Goal: Task Accomplishment & Management: Manage account settings

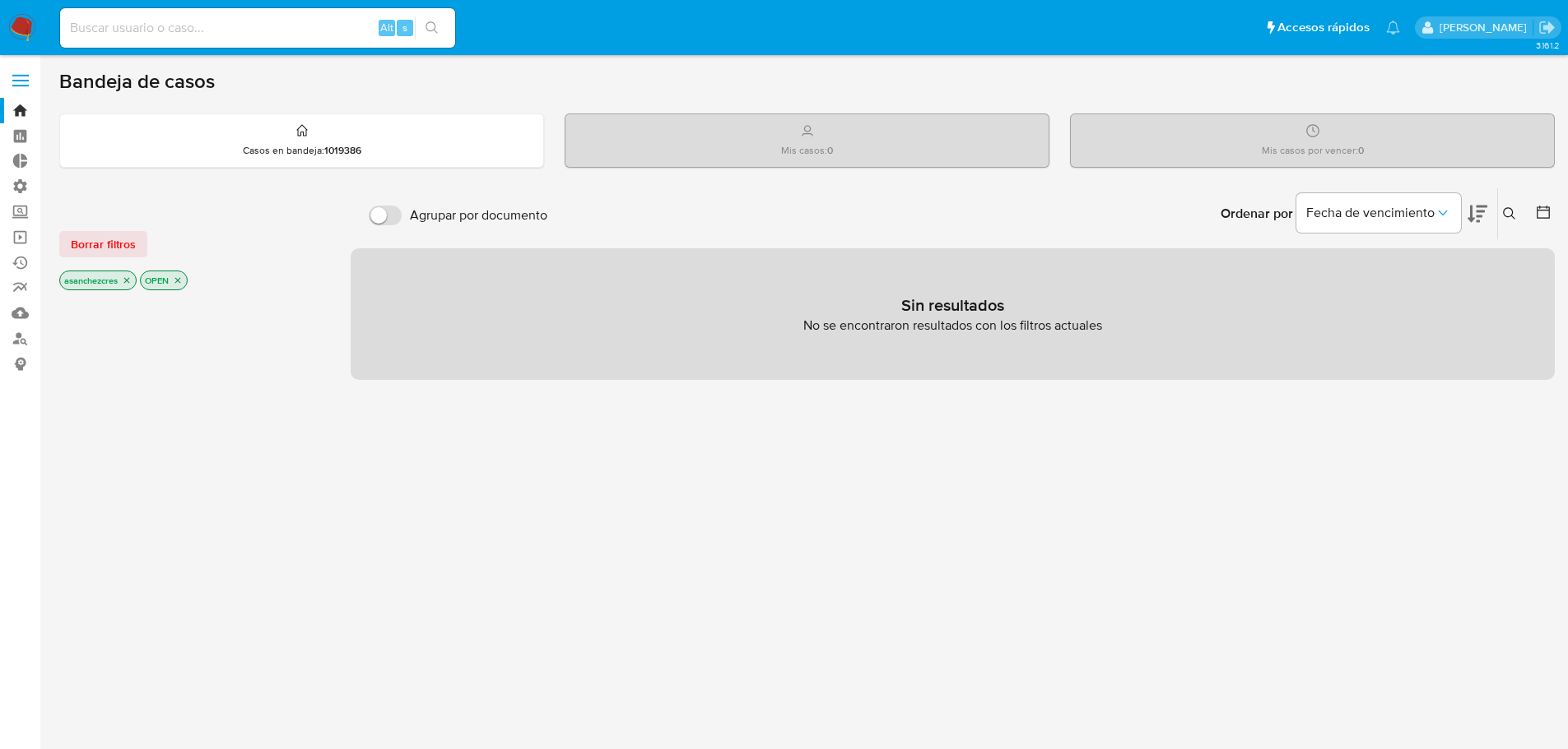
click at [21, 77] on label at bounding box center [20, 80] width 41 height 34
click at [0, 0] on input "checkbox" at bounding box center [0, 0] width 0 height 0
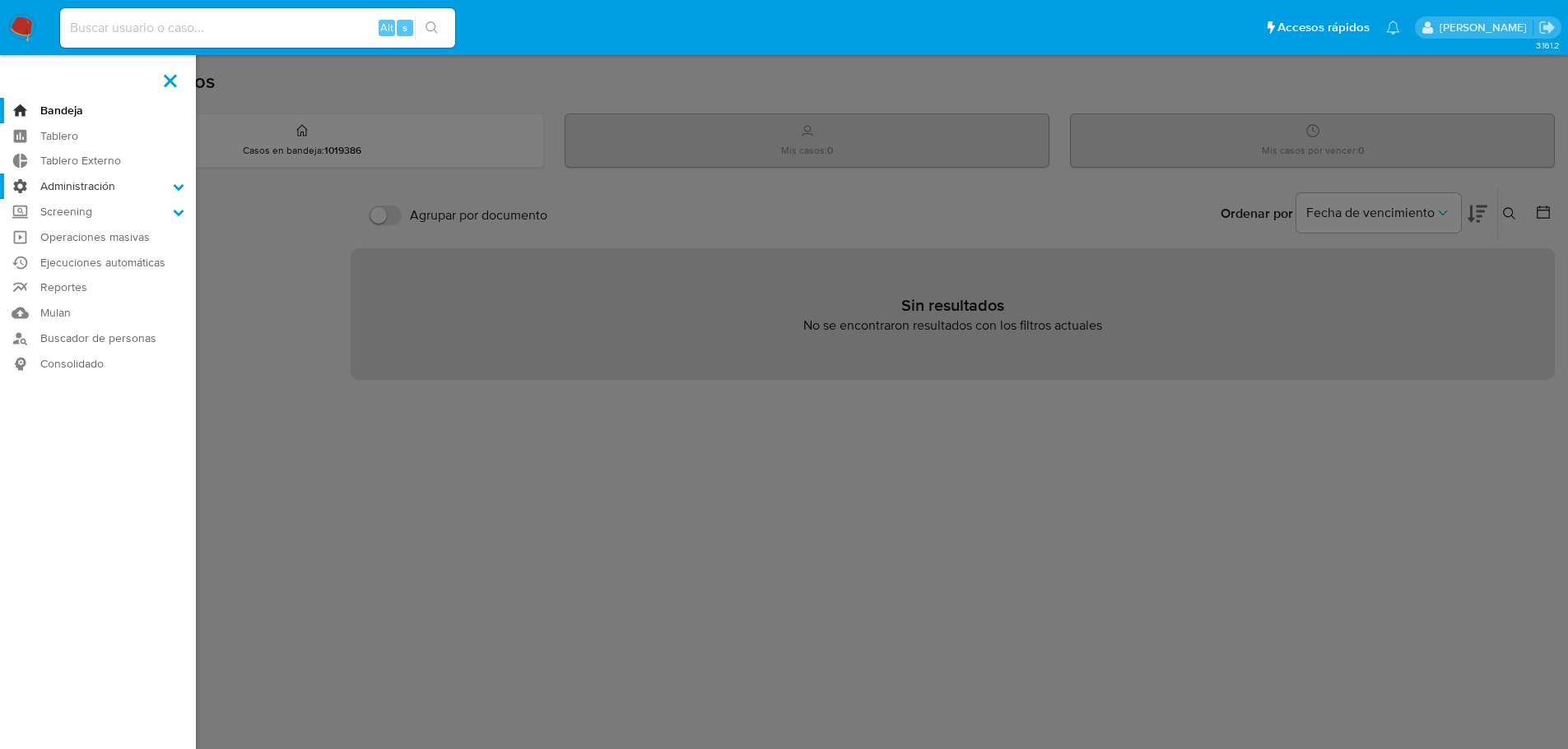
click at [163, 189] on label "Administración" at bounding box center [98, 186] width 196 height 25
click at [0, 0] on input "Administración" at bounding box center [0, 0] width 0 height 0
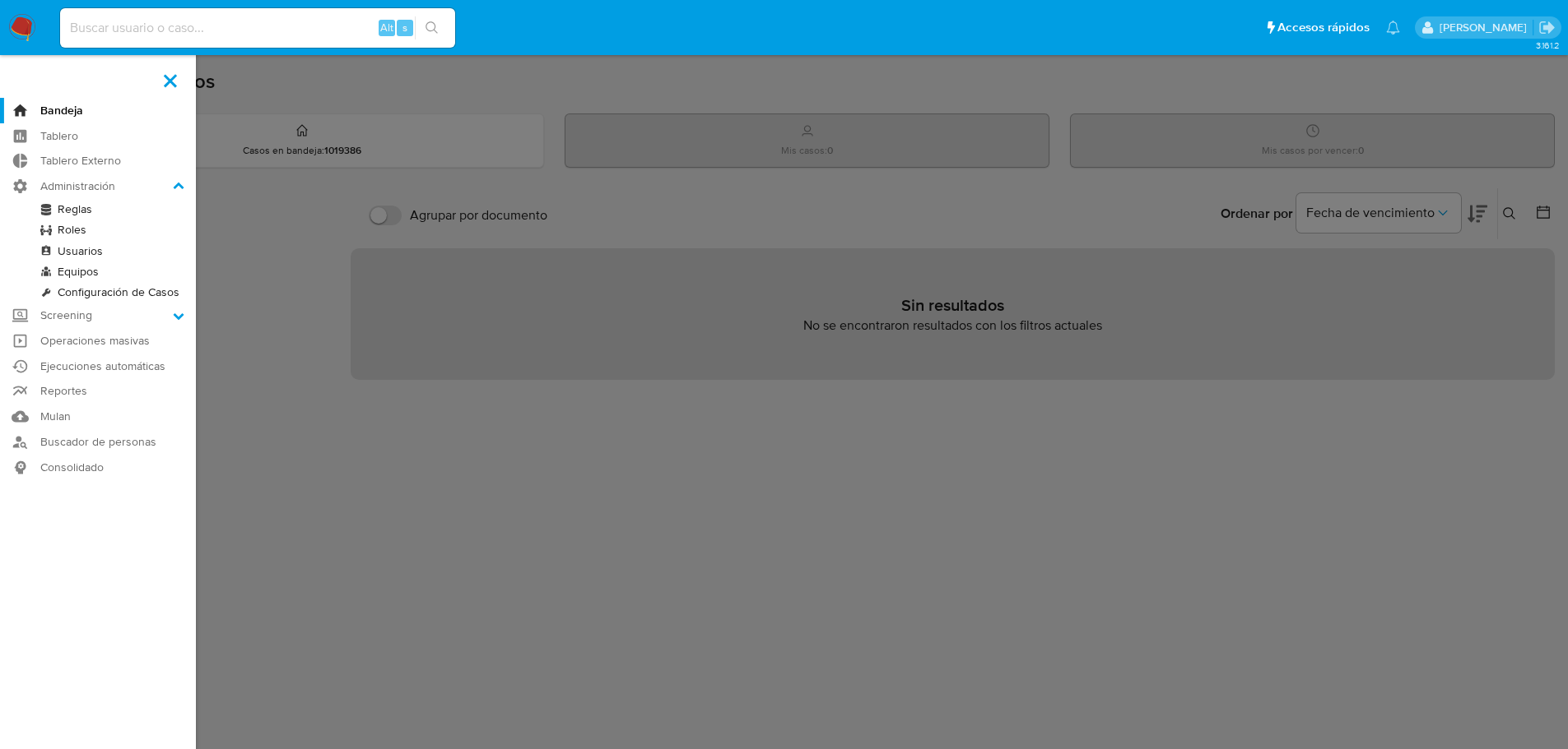
click at [98, 248] on link "Usuarios" at bounding box center [98, 250] width 196 height 20
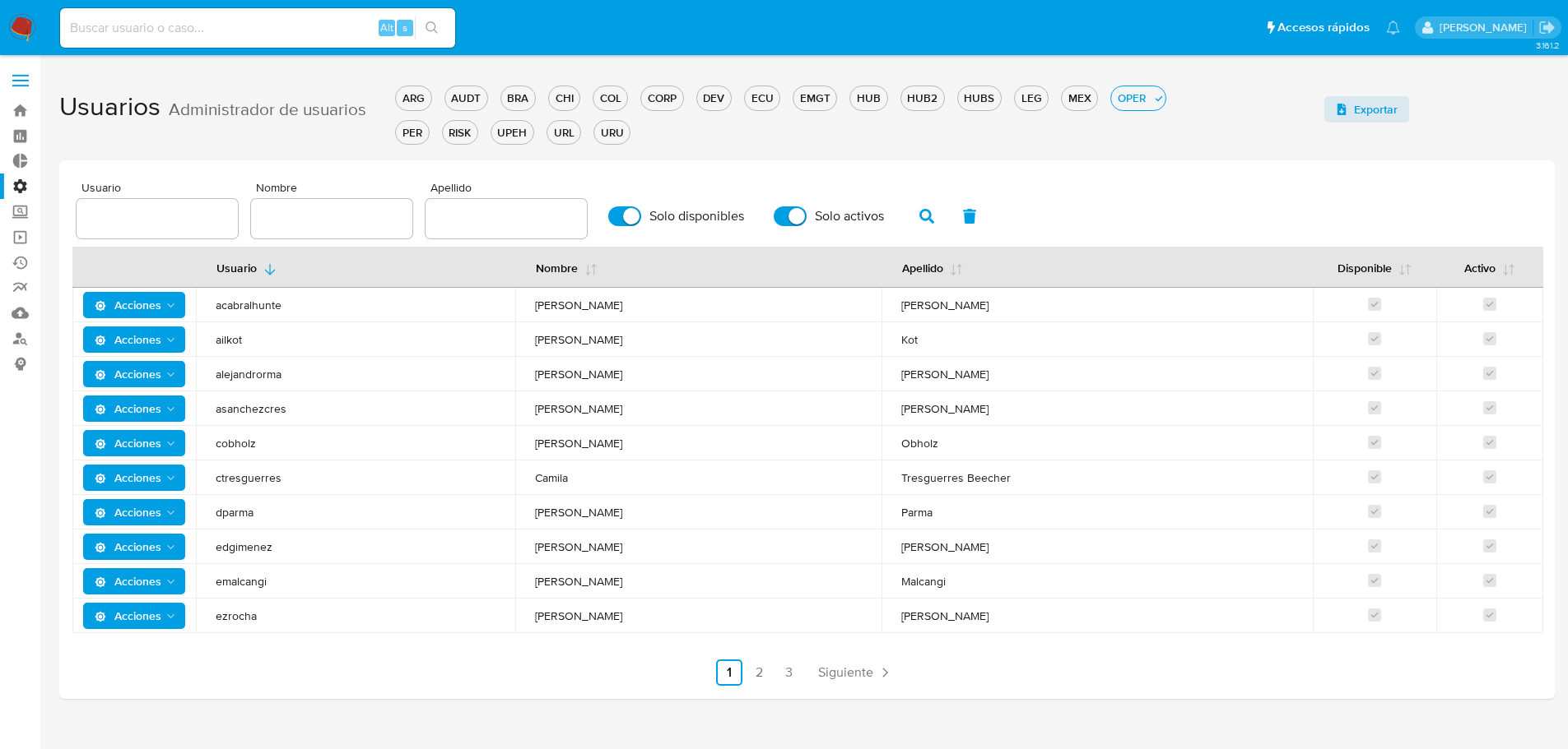
click at [495, 219] on input "text" at bounding box center [506, 219] width 162 height 21
type input "lasala"
click at [929, 220] on icon "button" at bounding box center [926, 216] width 15 height 15
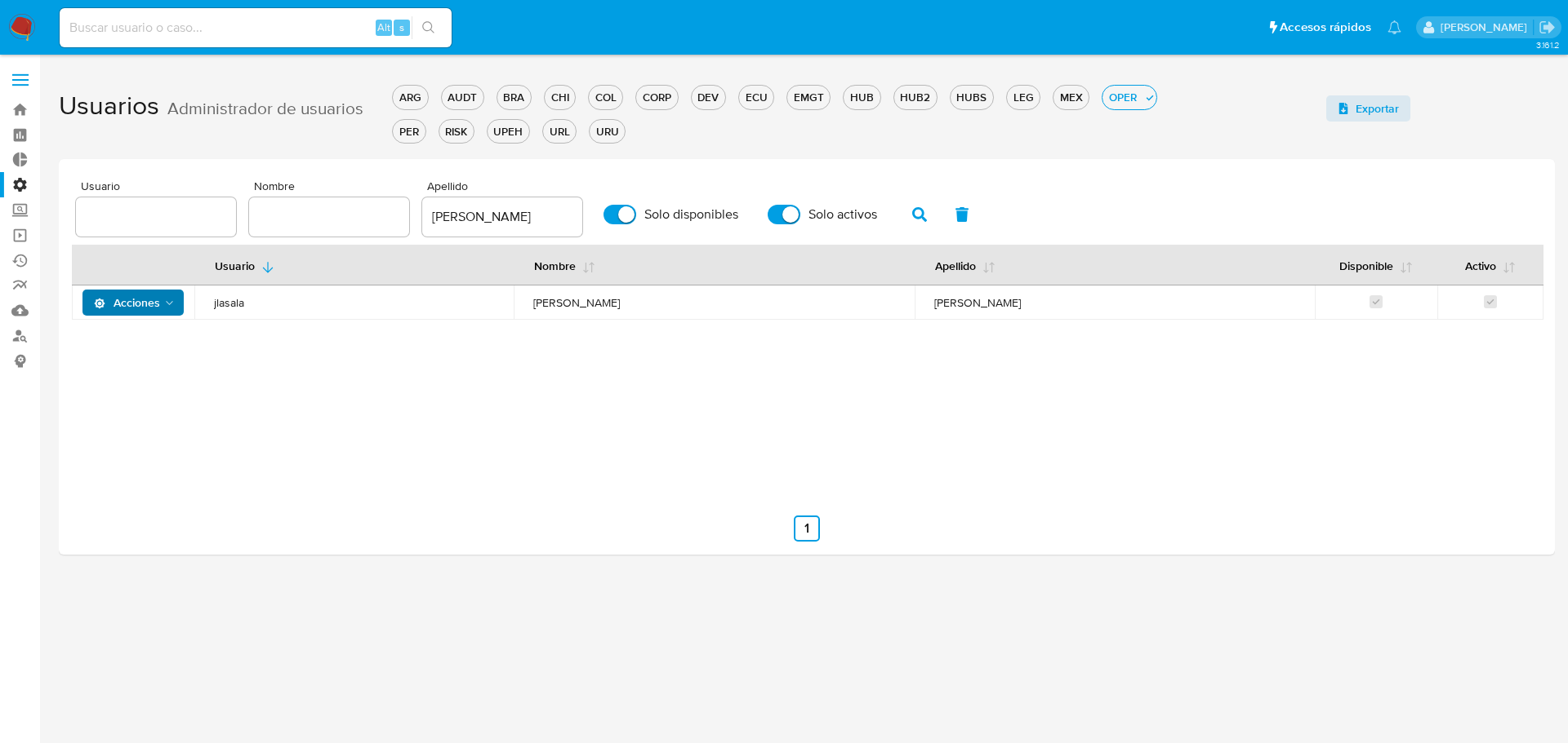
click at [170, 300] on icon "Acciones" at bounding box center [169, 303] width 13 height 13
click at [156, 342] on button "Detalle" at bounding box center [136, 343] width 147 height 39
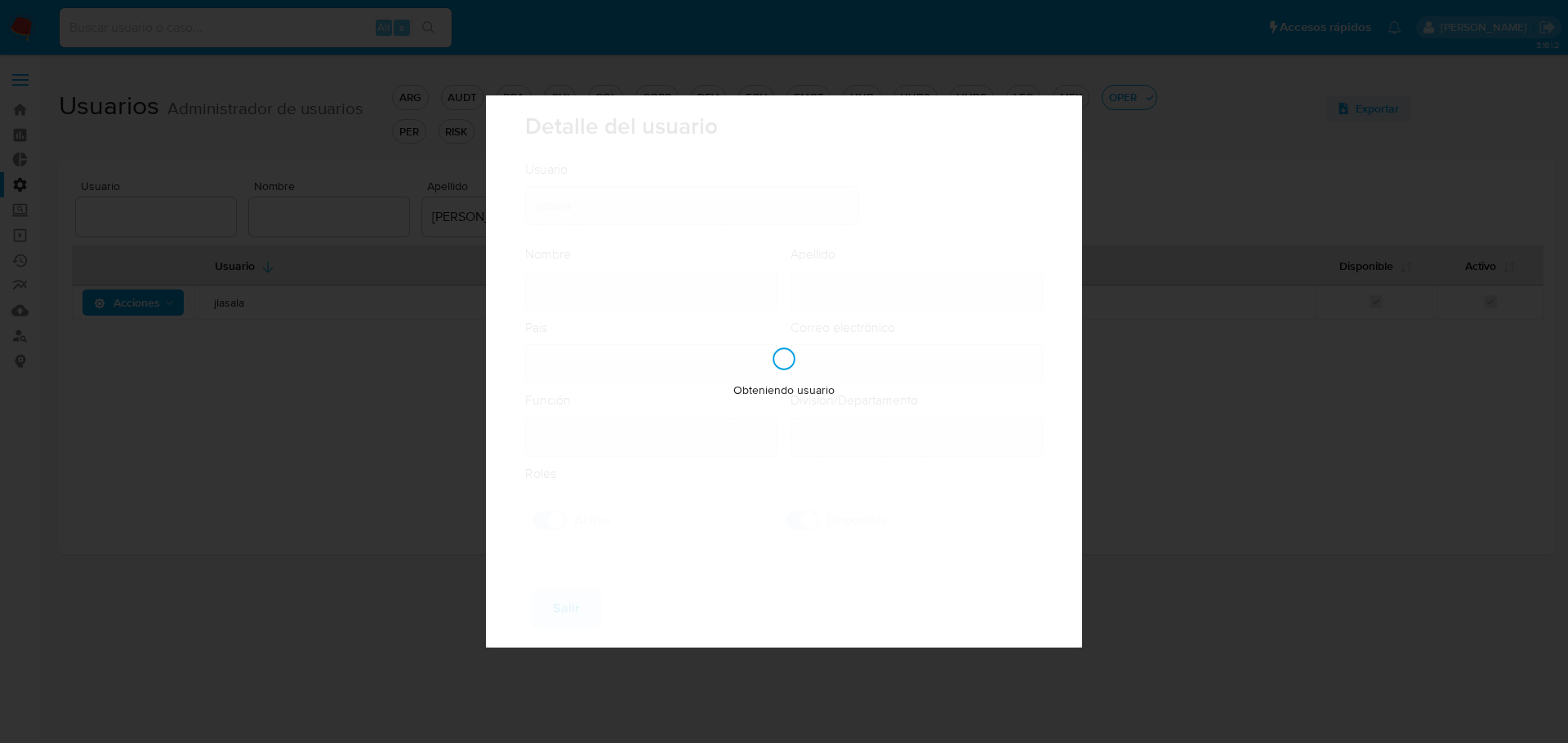
type input "Julian"
type input "Lasala"
type input "Argentina"
type input "julian.lasala@mercadolibre.com"
type input "Analista Senior (80001642)"
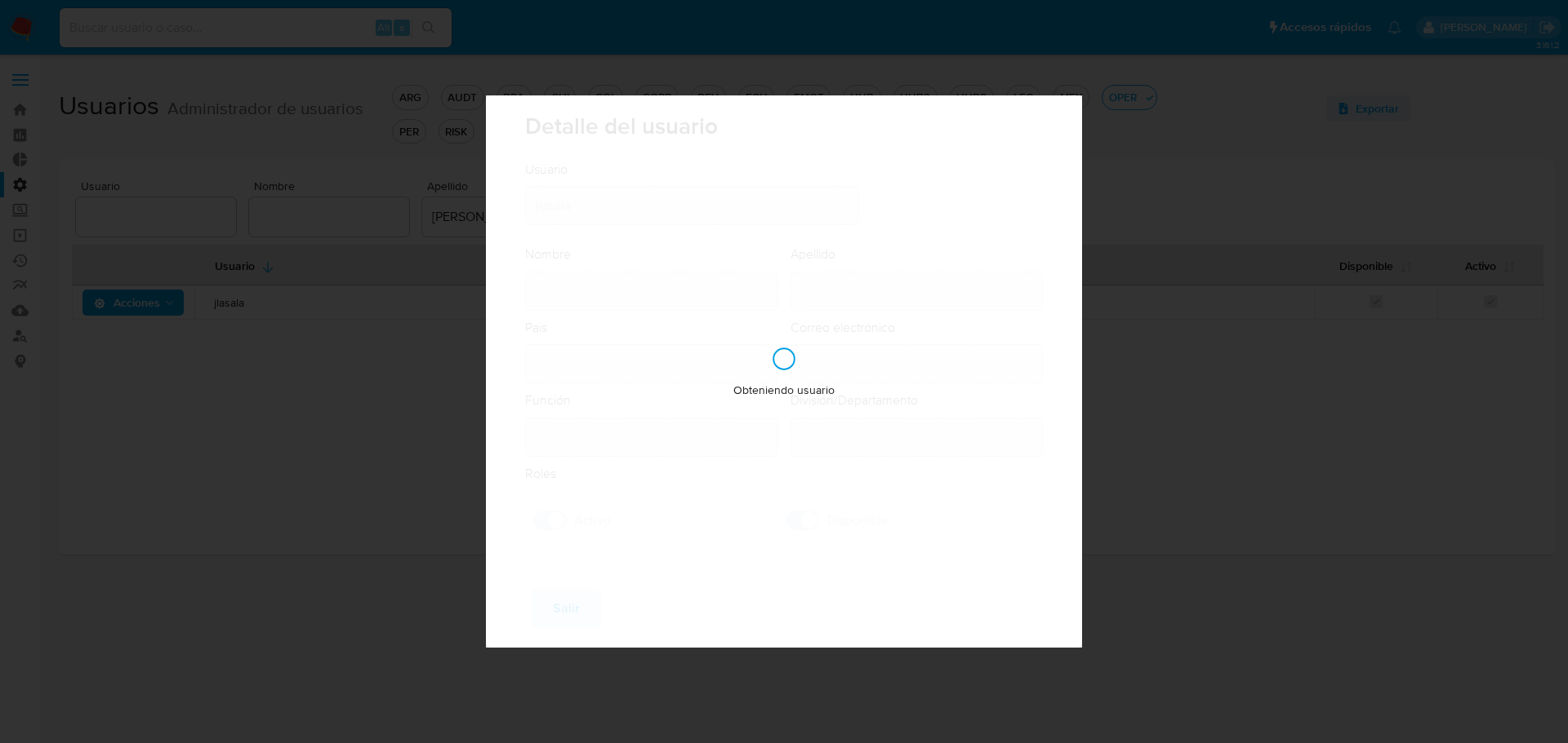
type input "Risk & Compliance Risk & Compliance Operations"
checkbox input "true"
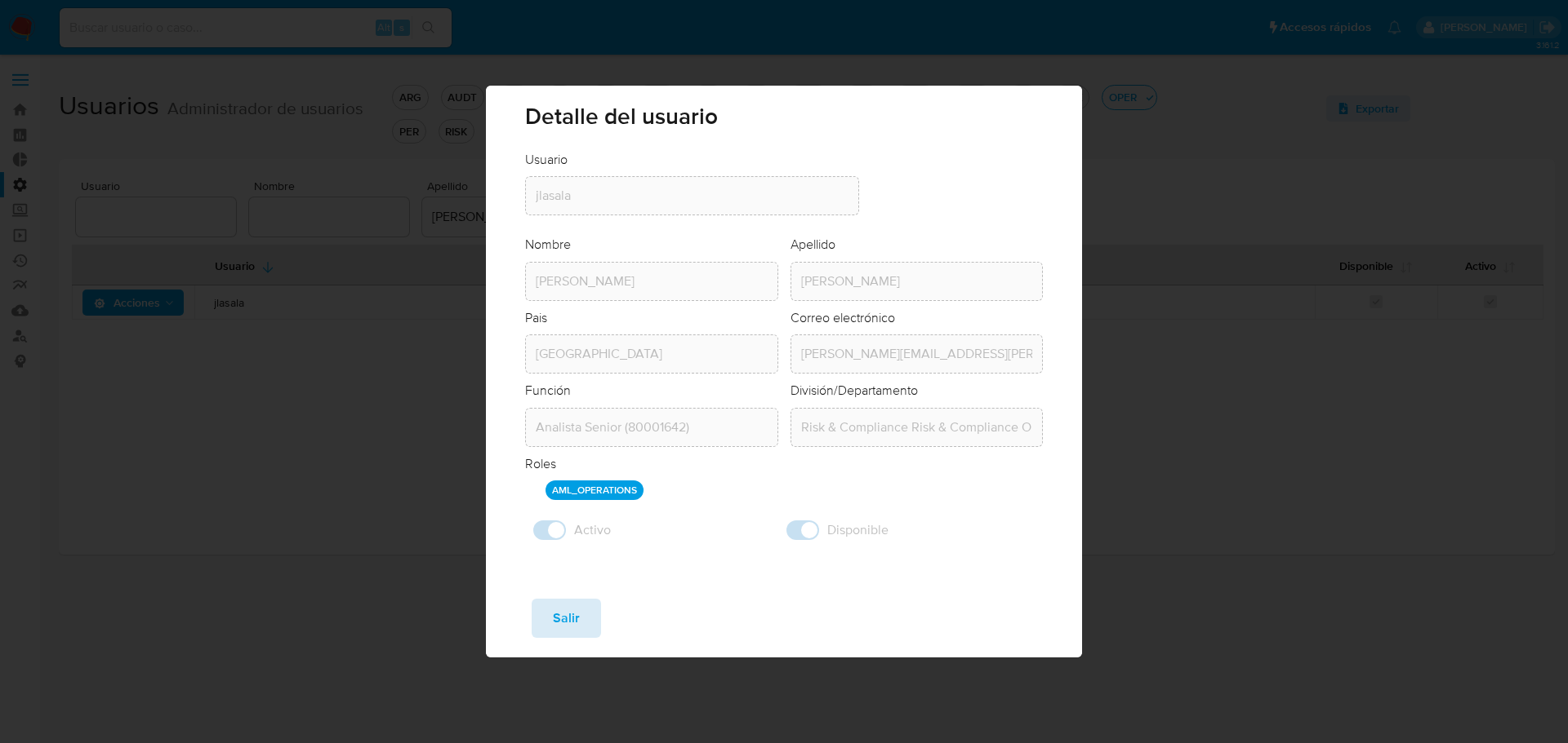
click at [587, 625] on button "Salir" at bounding box center [567, 618] width 70 height 39
checkbox input "false"
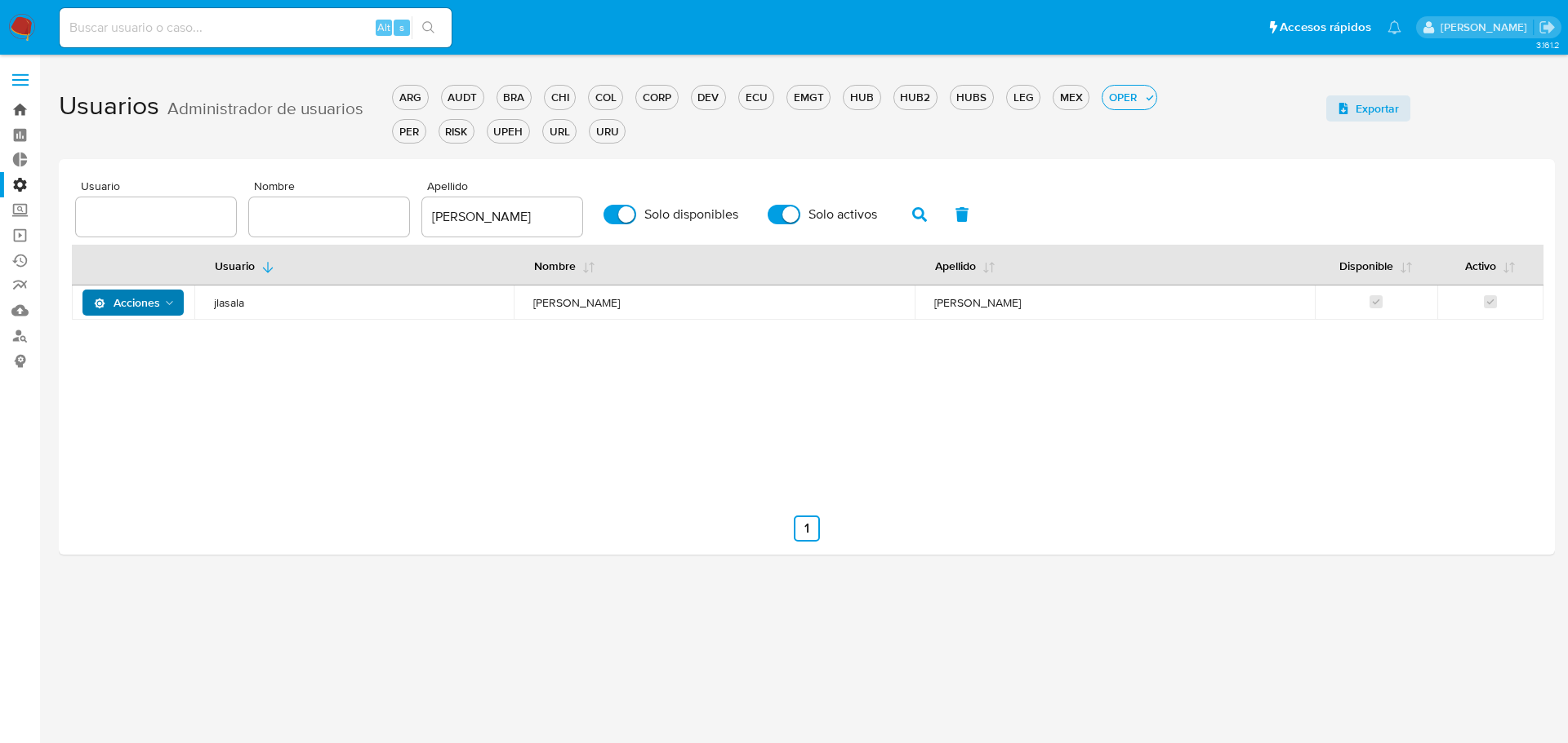
click at [20, 98] on link "Bandeja" at bounding box center [97, 109] width 194 height 25
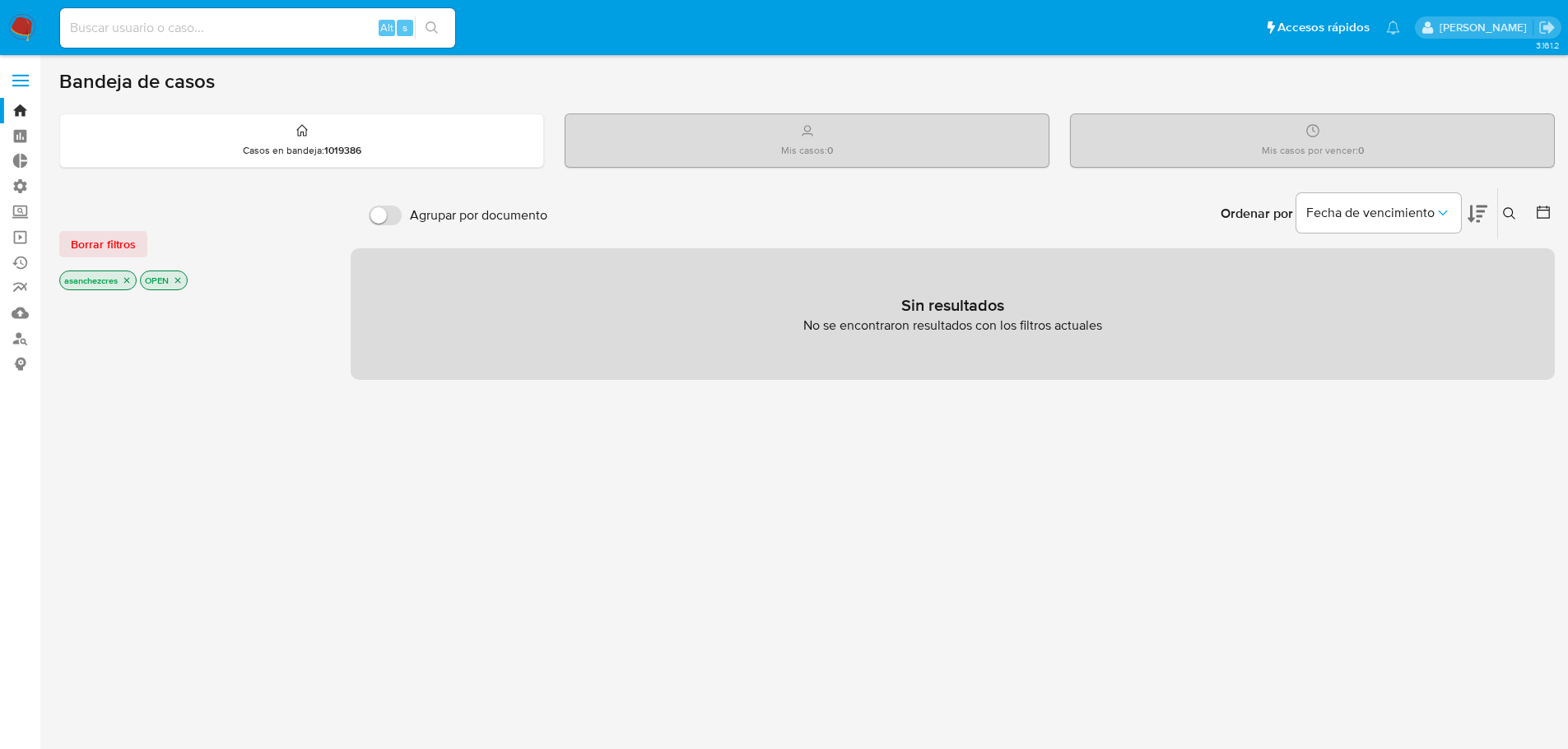
click at [130, 288] on p "asanchezcres" at bounding box center [98, 280] width 76 height 18
click at [128, 281] on icon "close-filter" at bounding box center [126, 280] width 10 height 10
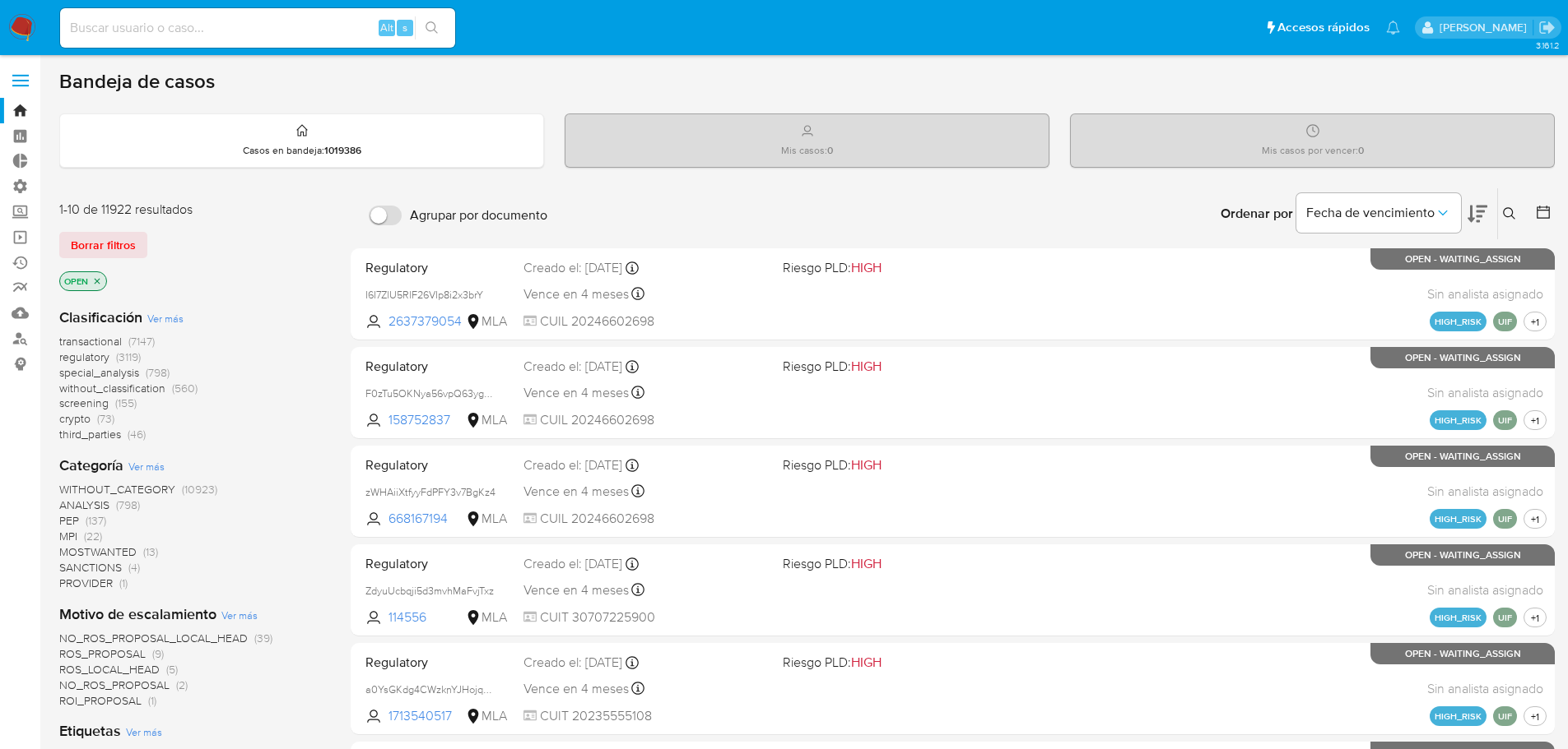
click at [93, 278] on icon "close-filter" at bounding box center [97, 281] width 10 height 10
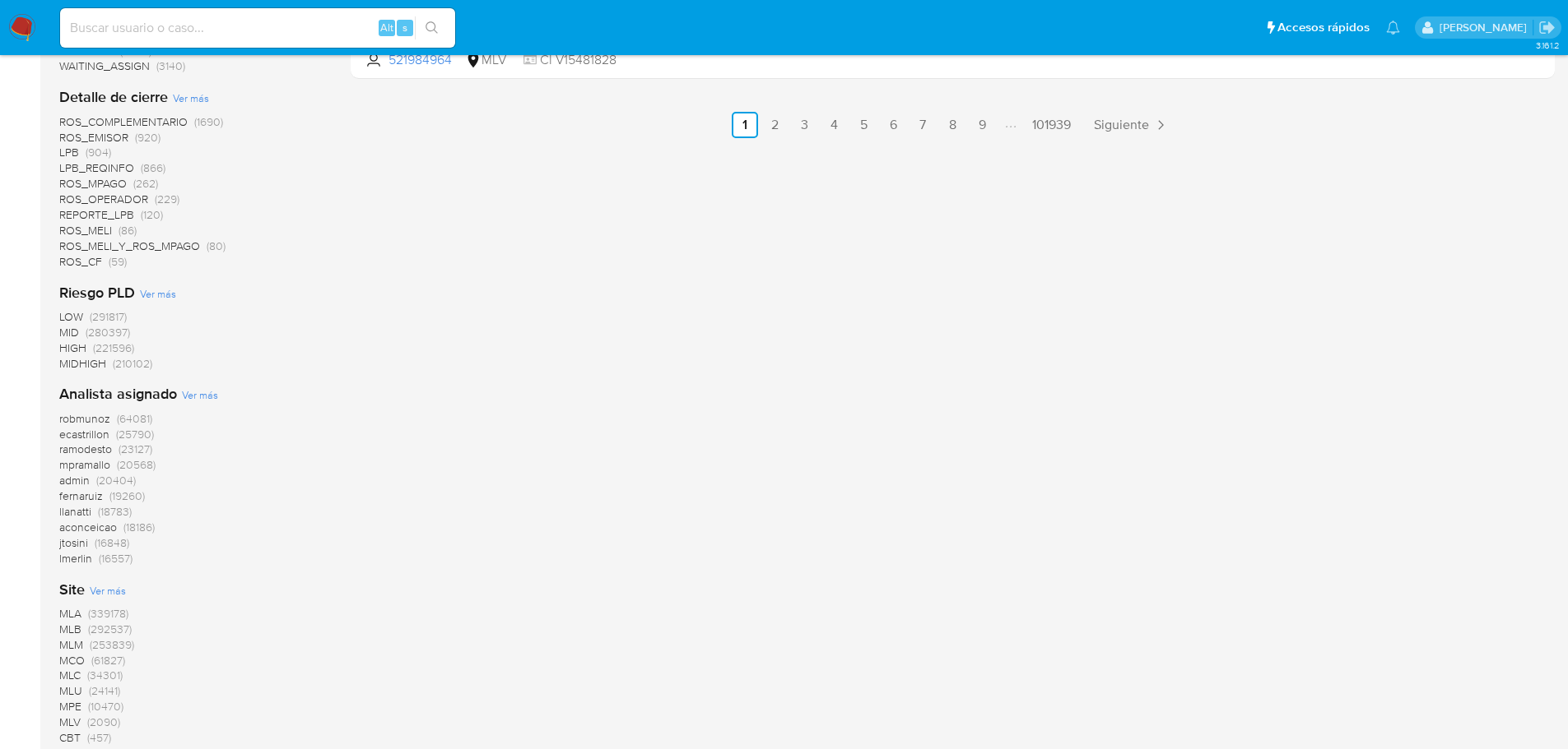
click at [79, 615] on span "MLA" at bounding box center [69, 614] width 22 height 17
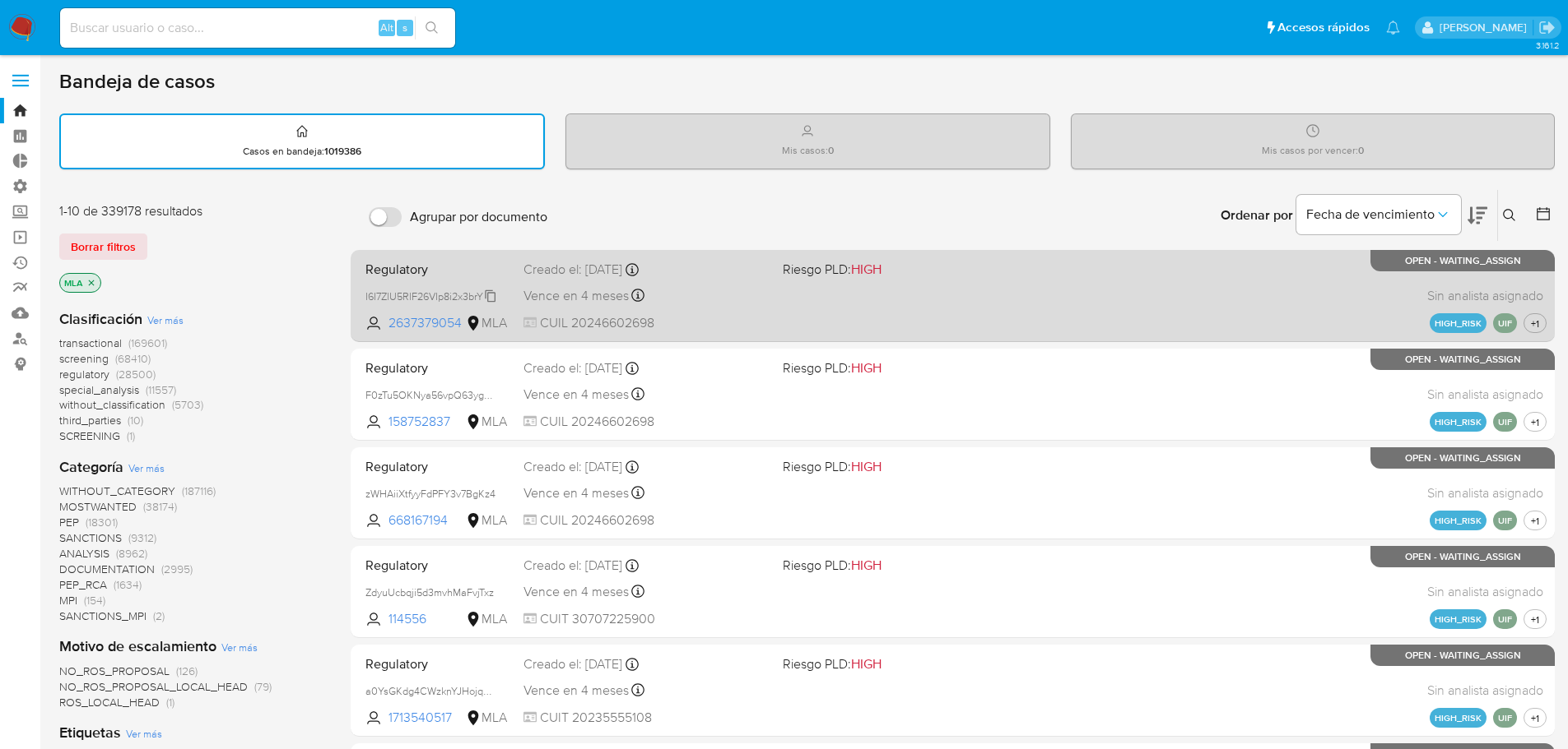
click at [486, 293] on icon at bounding box center [490, 296] width 11 height 12
